Goal: Information Seeking & Learning: Find specific fact

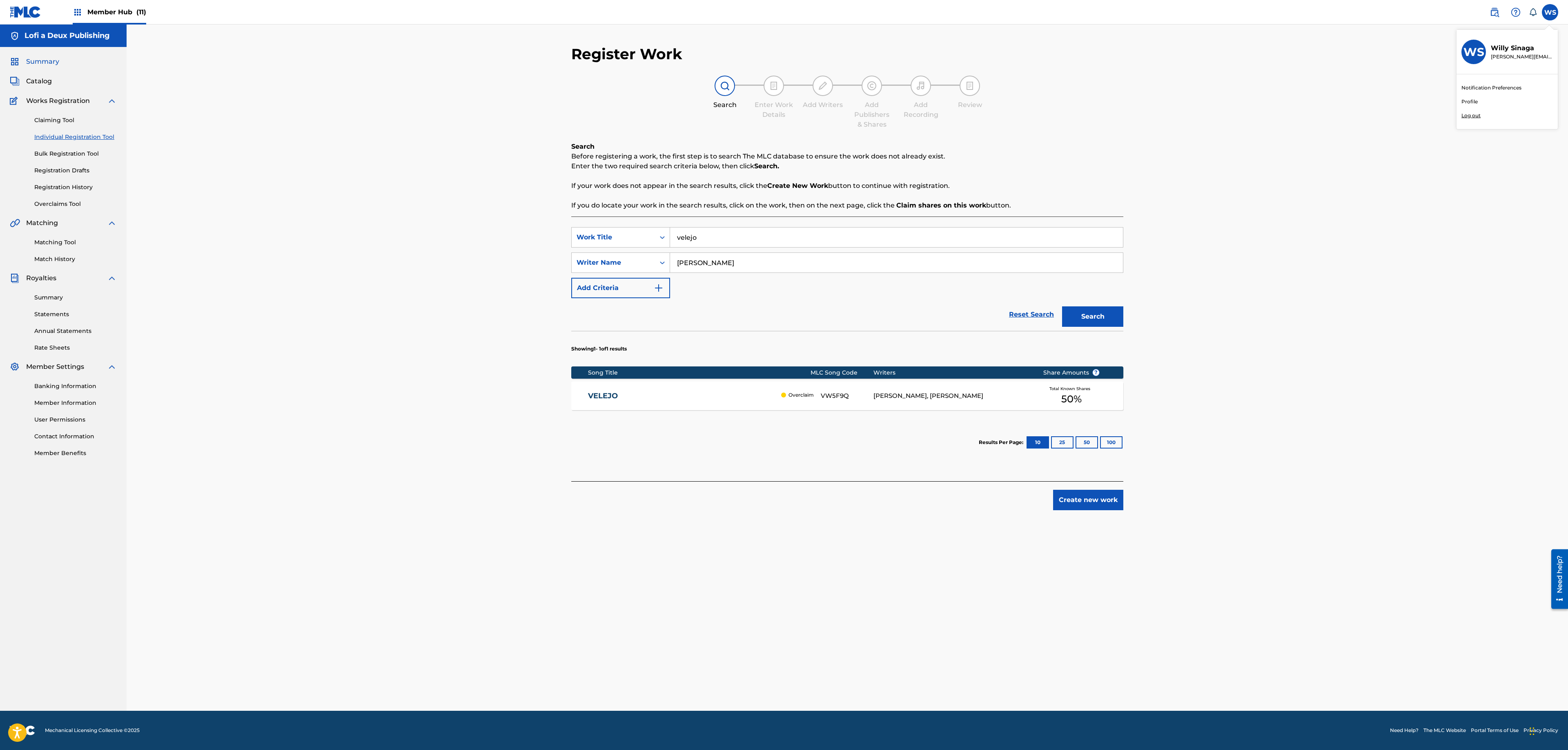
click at [36, 65] on span "Summary" at bounding box center [43, 61] width 33 height 10
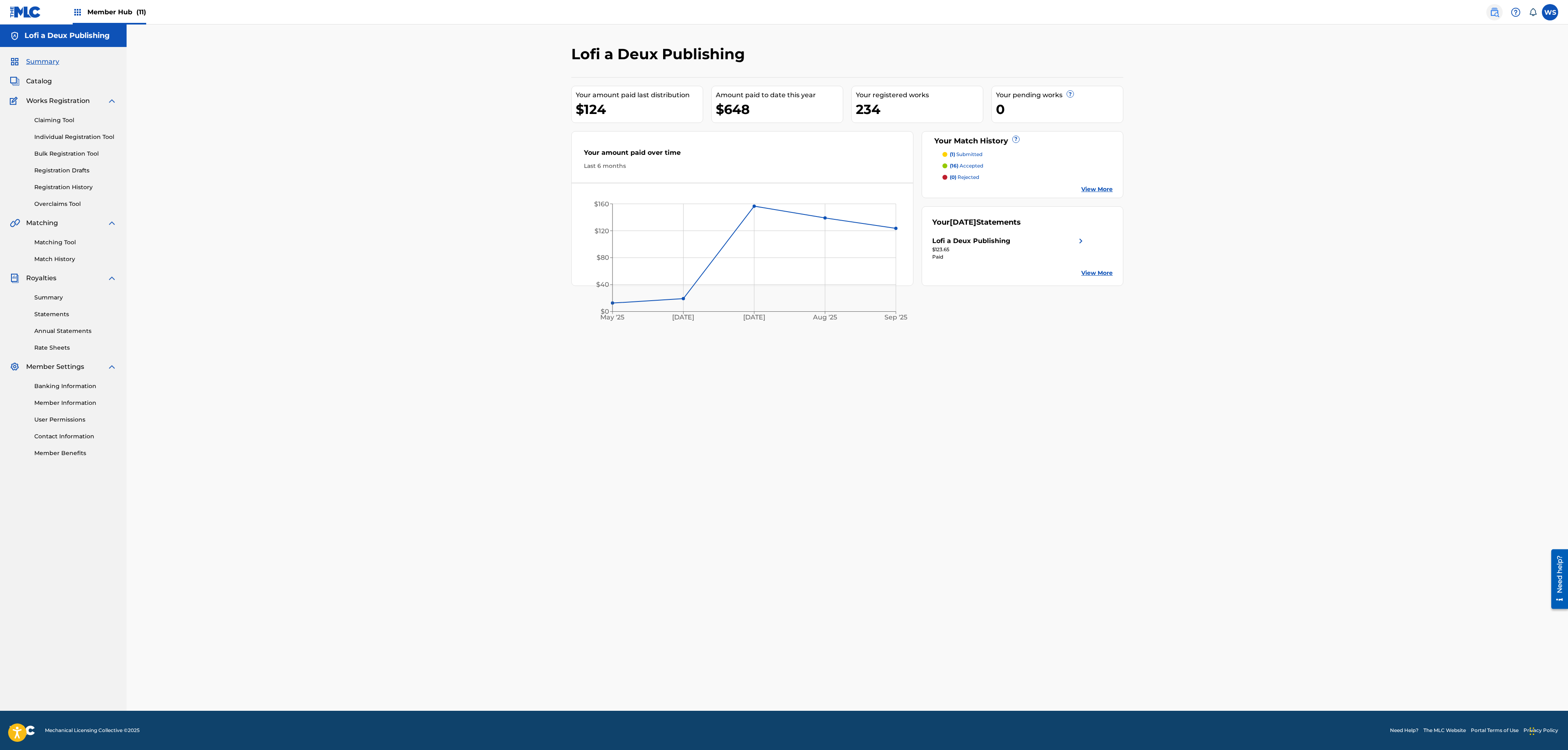
click at [1494, 12] on img at bounding box center [1494, 12] width 10 height 10
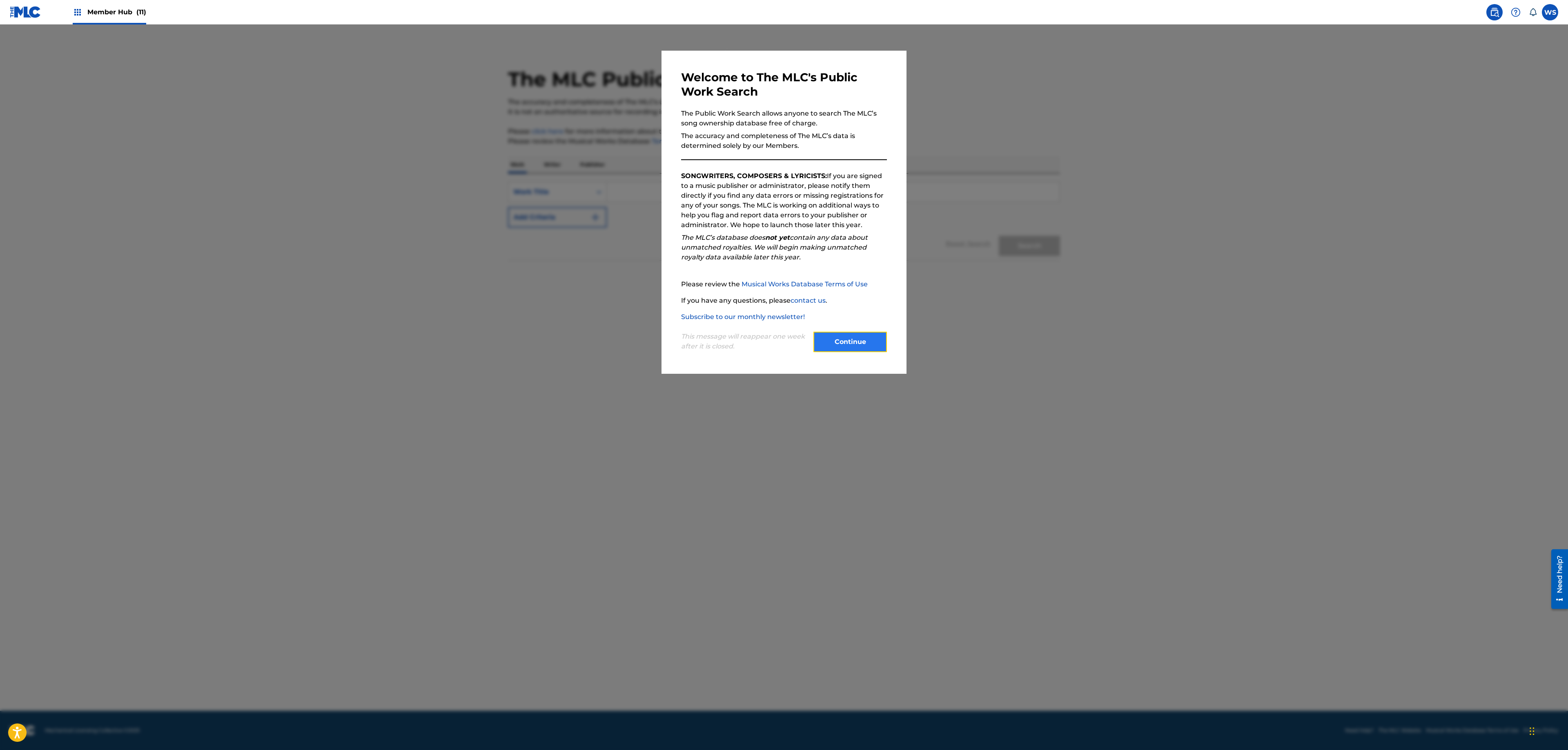
click at [860, 344] on button "Continue" at bounding box center [850, 342] width 74 height 21
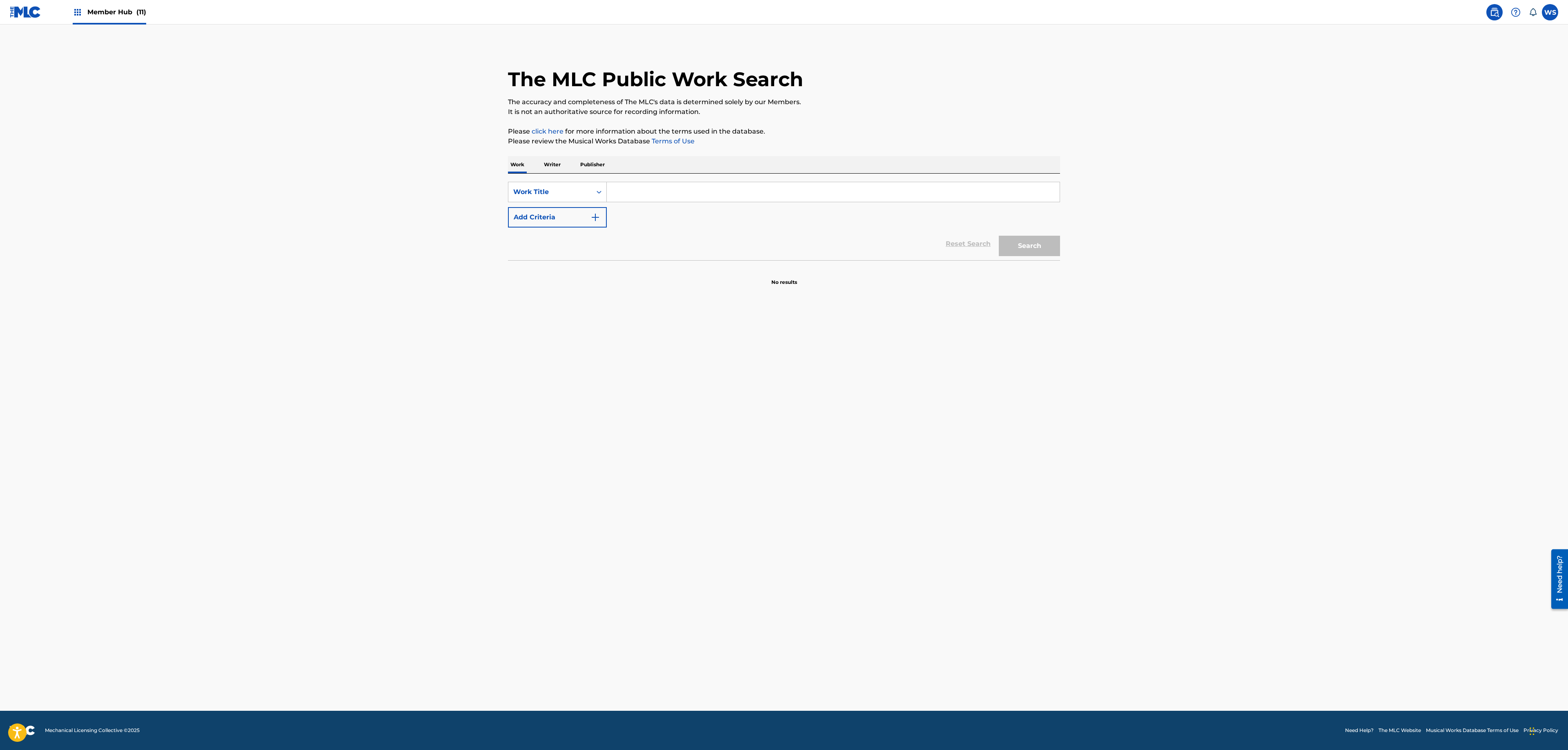
click at [1494, 10] on img at bounding box center [1494, 12] width 10 height 10
click at [564, 195] on div "Work Title" at bounding box center [550, 192] width 74 height 10
click at [580, 196] on div "Work Title" at bounding box center [550, 192] width 74 height 10
click at [569, 189] on div "Work Title" at bounding box center [550, 192] width 74 height 10
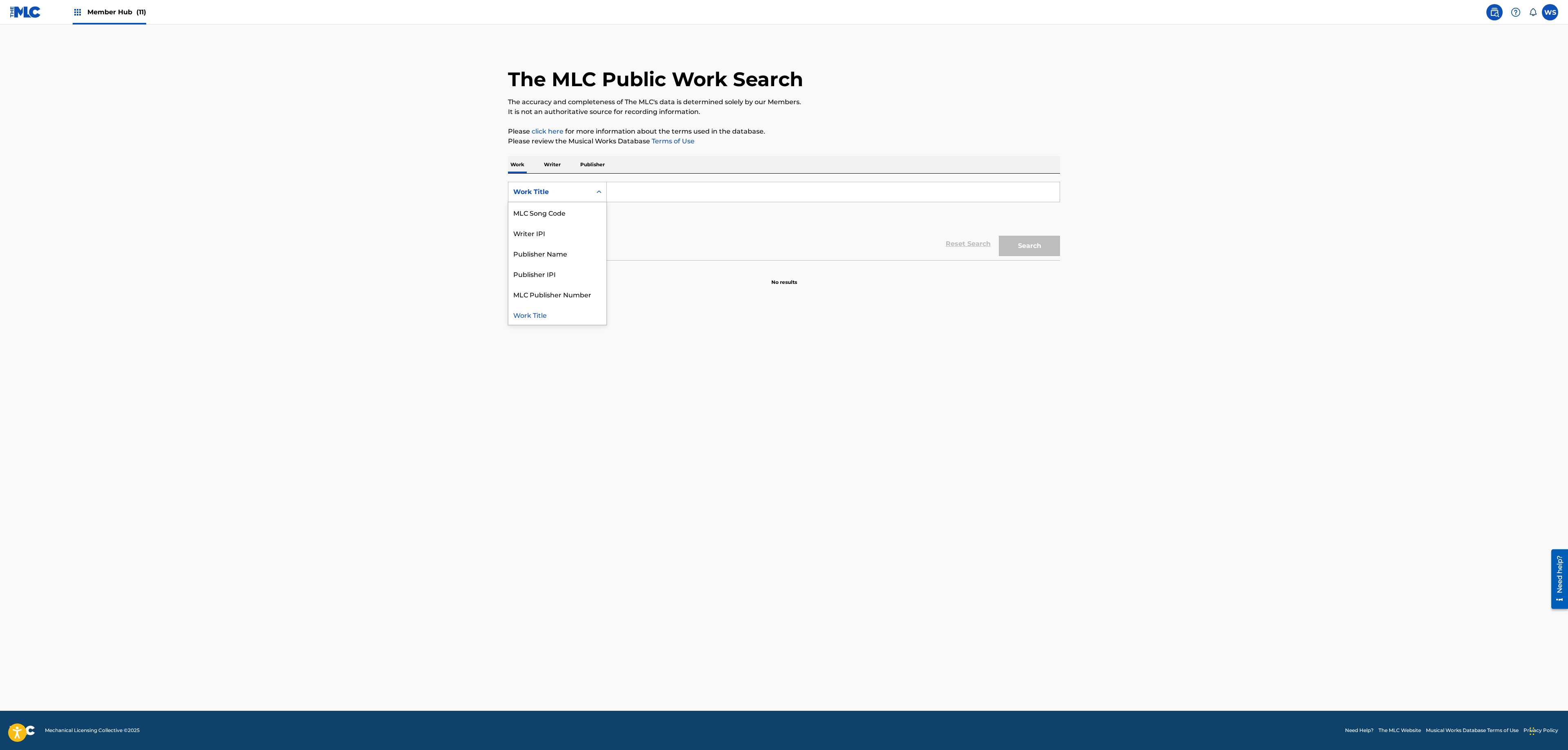
click at [653, 215] on div "SearchWithCriteria14ad4afa-f946-4162-b39a-a0dbb5a58cea 8 results available. Use…" at bounding box center [784, 205] width 552 height 46
click at [559, 169] on p "Writer" at bounding box center [553, 164] width 22 height 17
click at [525, 170] on p "Work" at bounding box center [517, 164] width 19 height 17
click at [567, 215] on button "Add Criteria" at bounding box center [558, 217] width 99 height 21
click at [648, 194] on input "Search Form" at bounding box center [833, 192] width 453 height 19
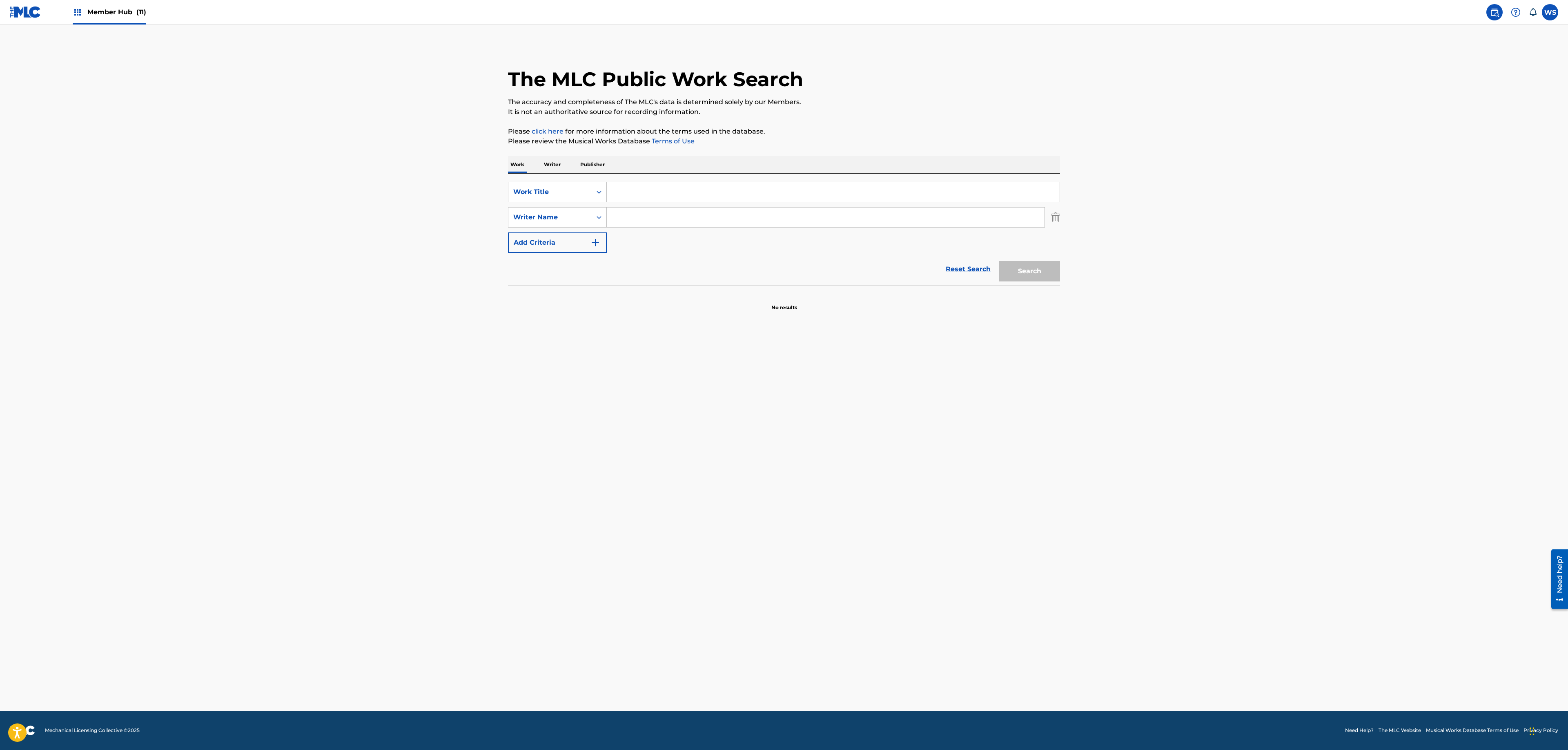
click at [651, 215] on input "Search Form" at bounding box center [825, 217] width 438 height 19
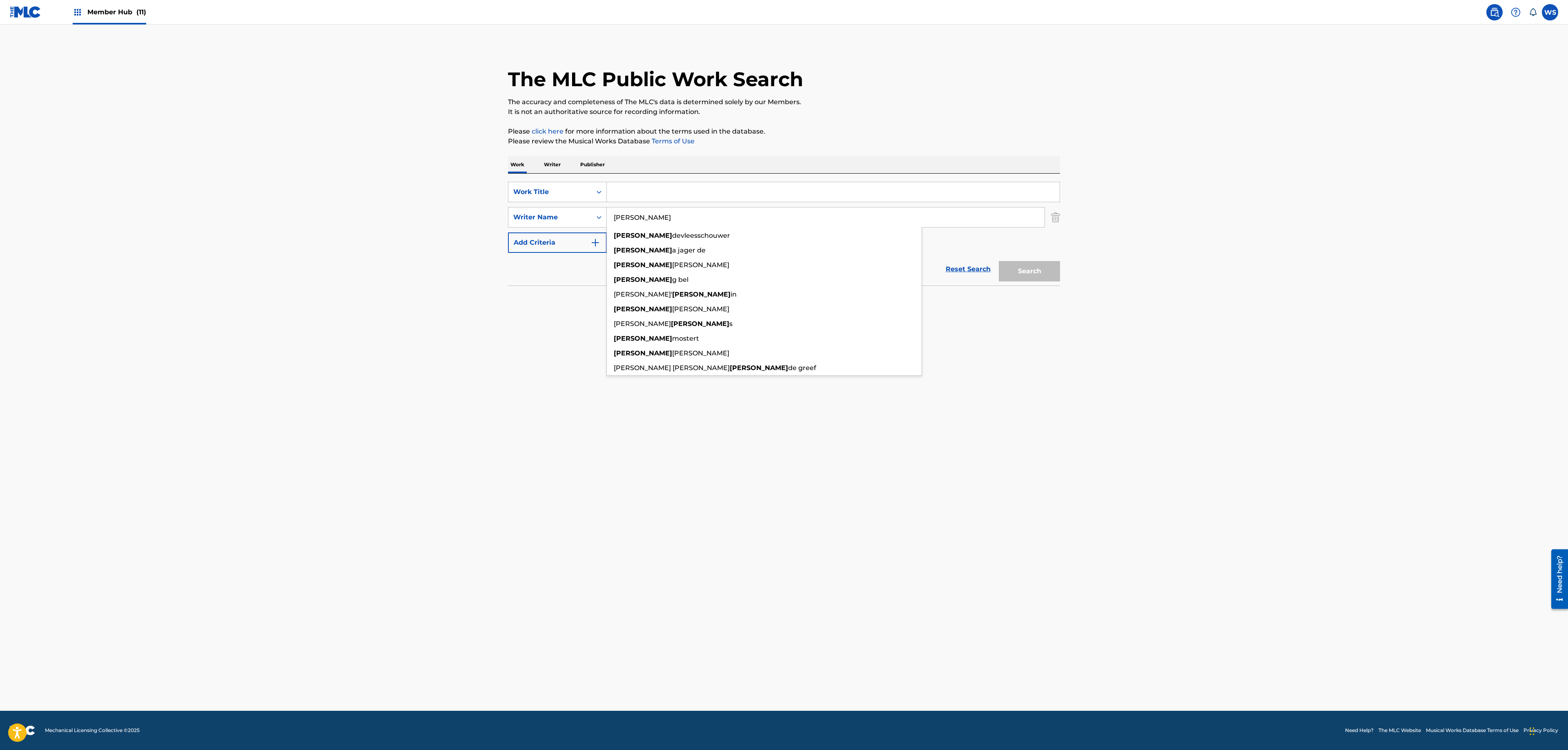
type input "[PERSON_NAME]"
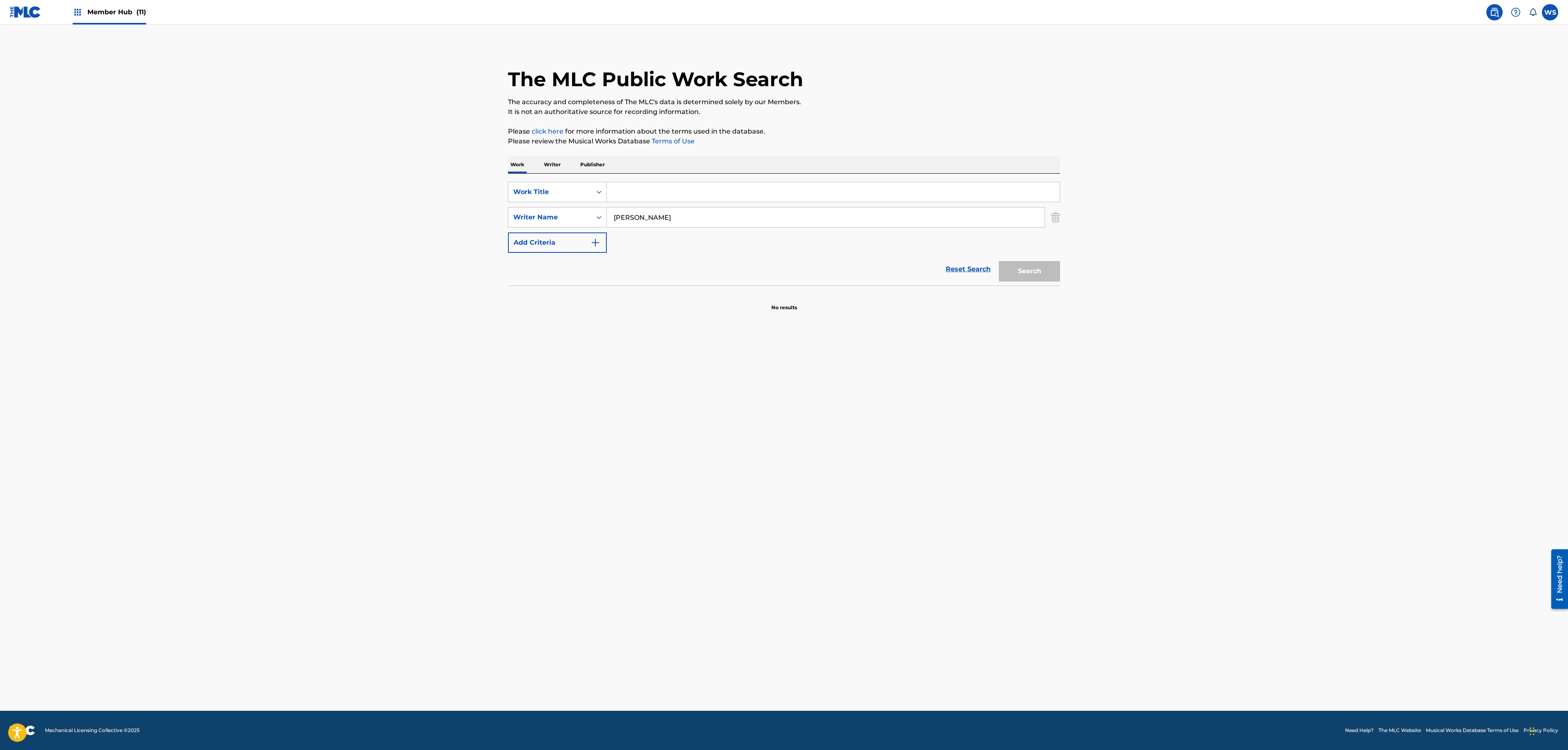
click at [655, 195] on input "Search Form" at bounding box center [833, 192] width 453 height 19
click at [624, 194] on input "Search Form" at bounding box center [833, 192] width 453 height 19
click at [627, 191] on input "Search Form" at bounding box center [833, 192] width 453 height 19
type input "topdown"
click at [530, 373] on main "The MLC Public Work Search The accuracy and completeness of The MLC's data is d…" at bounding box center [784, 367] width 1568 height 686
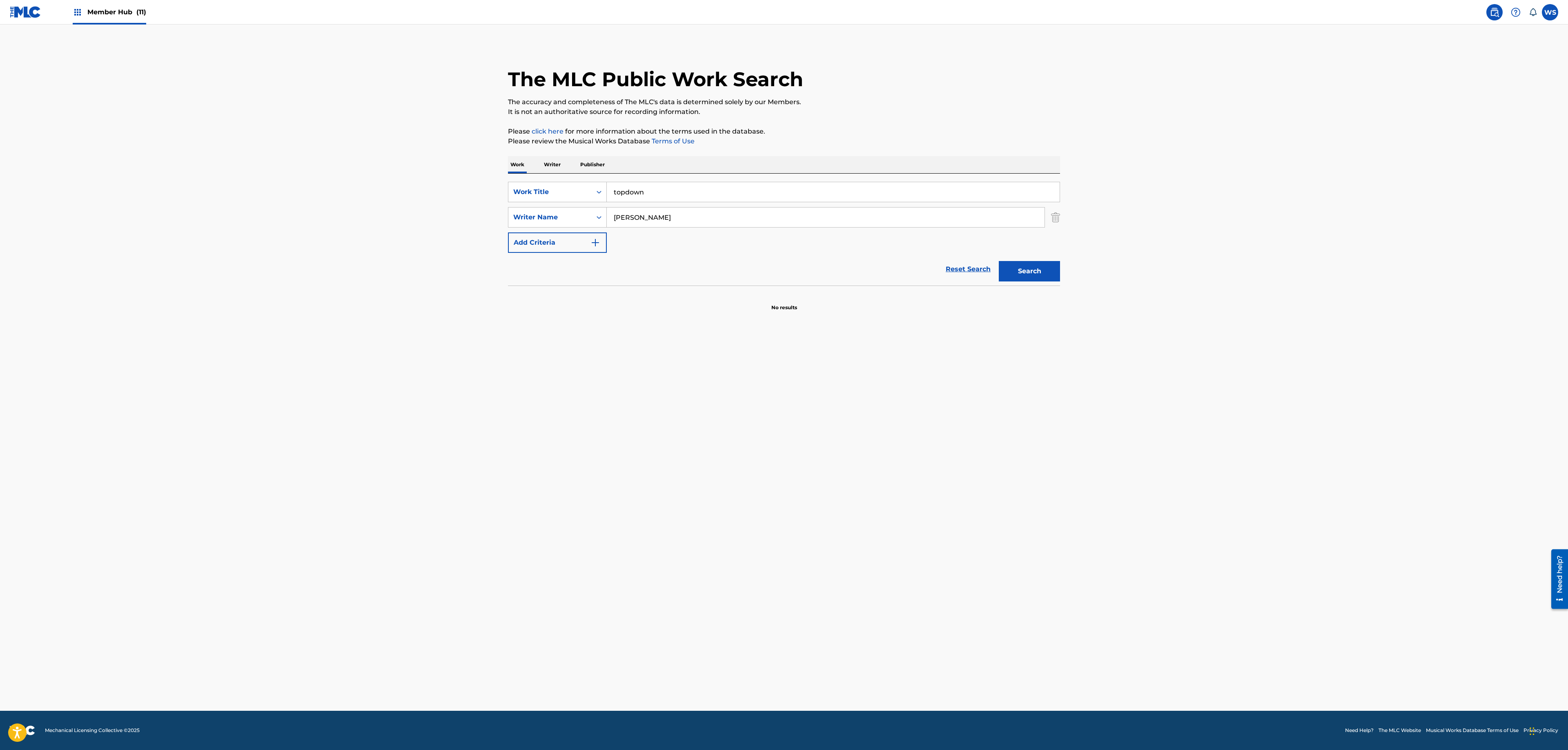
click at [648, 189] on input "topdown" at bounding box center [833, 192] width 453 height 19
click at [649, 189] on input "topdown" at bounding box center [833, 192] width 453 height 19
click at [561, 163] on p "Writer" at bounding box center [553, 164] width 22 height 17
click at [660, 189] on input "Search Form" at bounding box center [833, 192] width 453 height 19
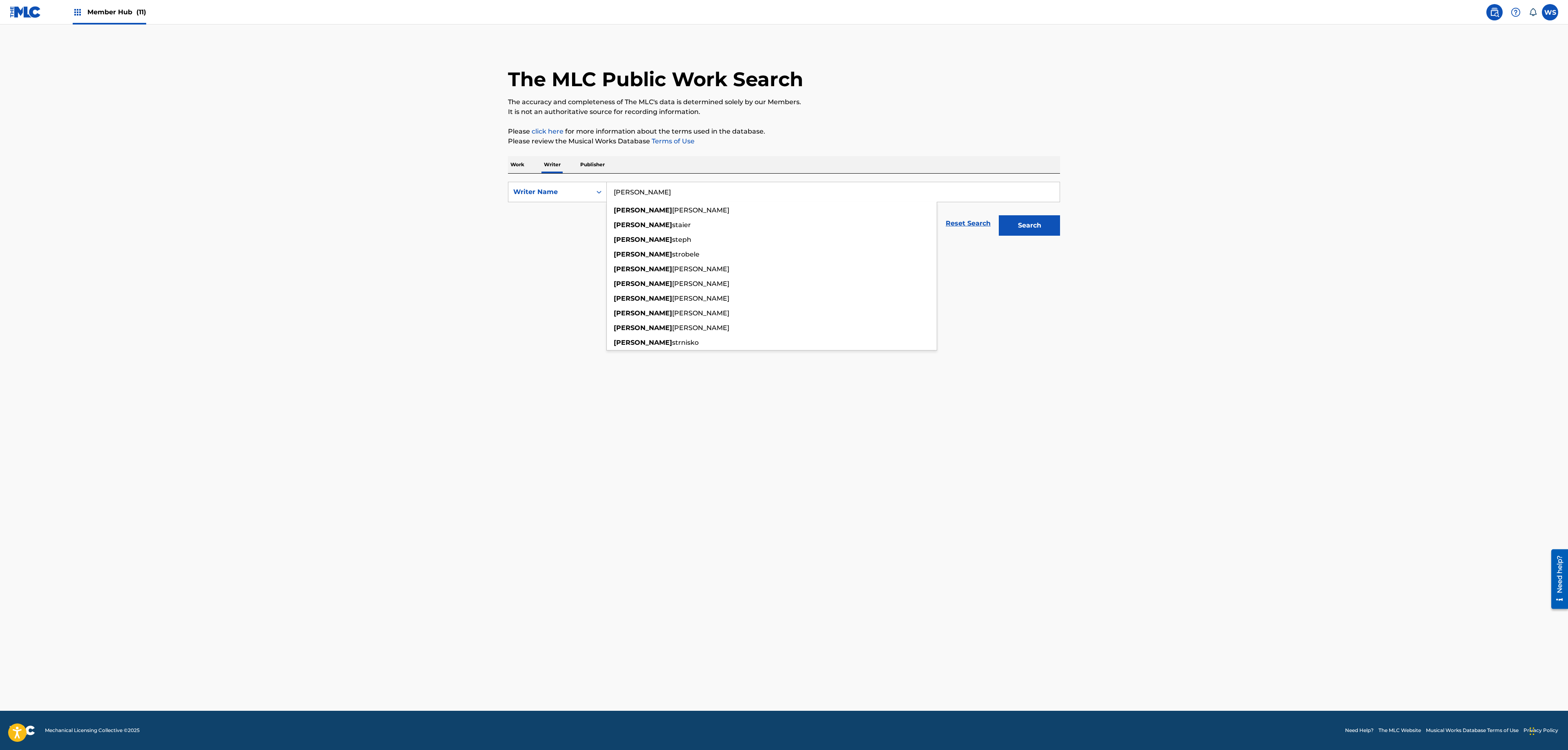
type input "[PERSON_NAME]"
click at [999, 216] on button "Search" at bounding box center [1029, 226] width 61 height 21
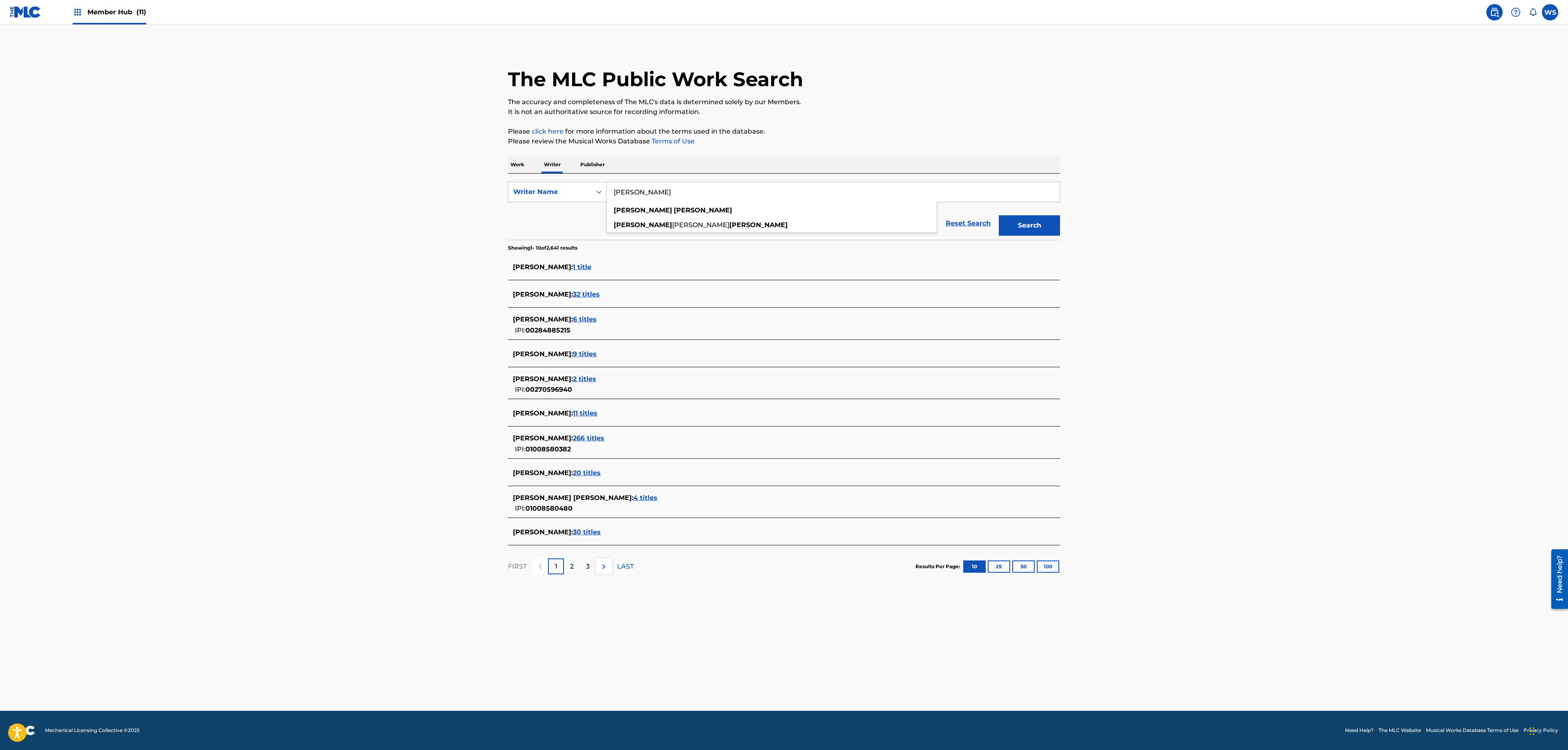
click at [583, 265] on span "1 title" at bounding box center [582, 267] width 18 height 8
